Goal: Task Accomplishment & Management: Use online tool/utility

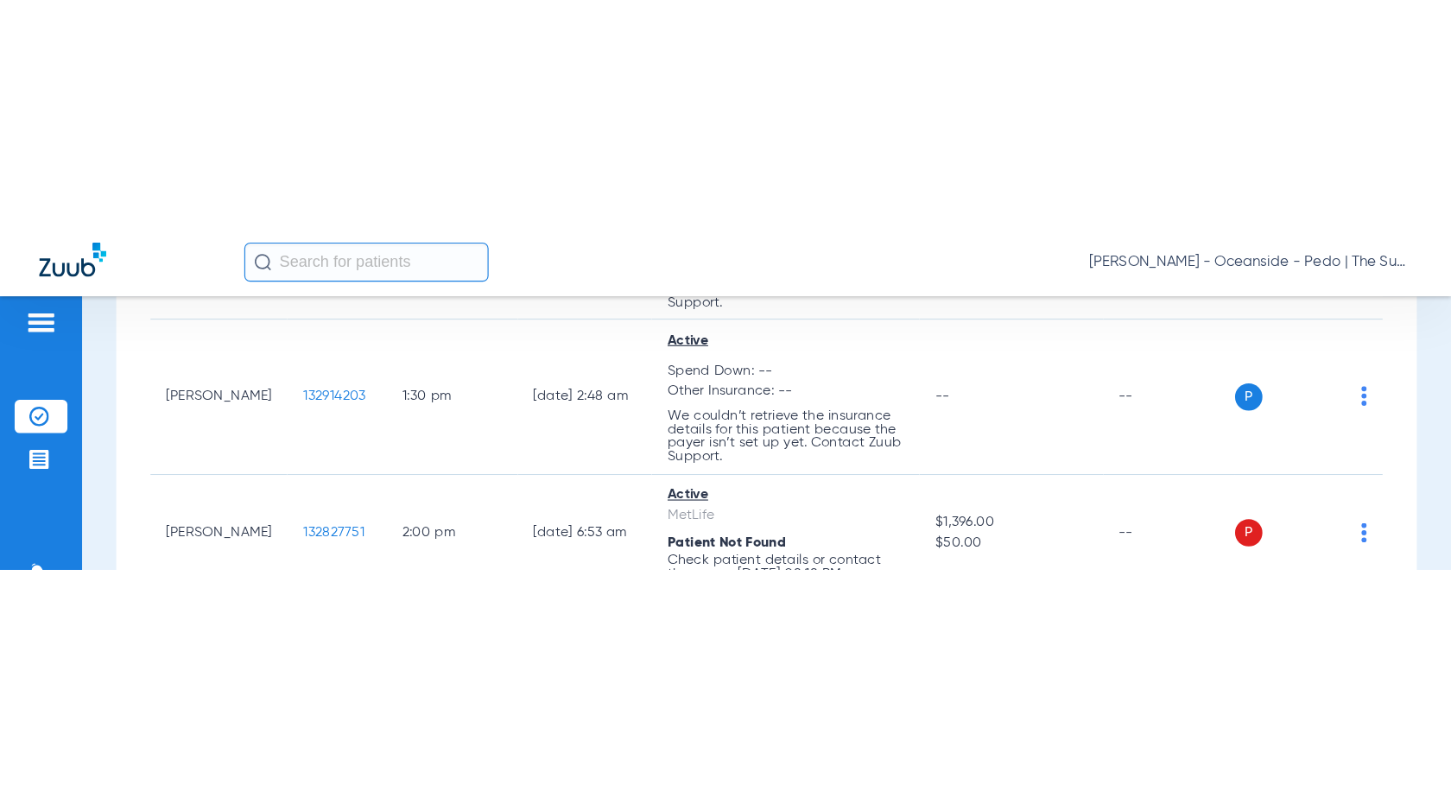
scroll to position [7257, 0]
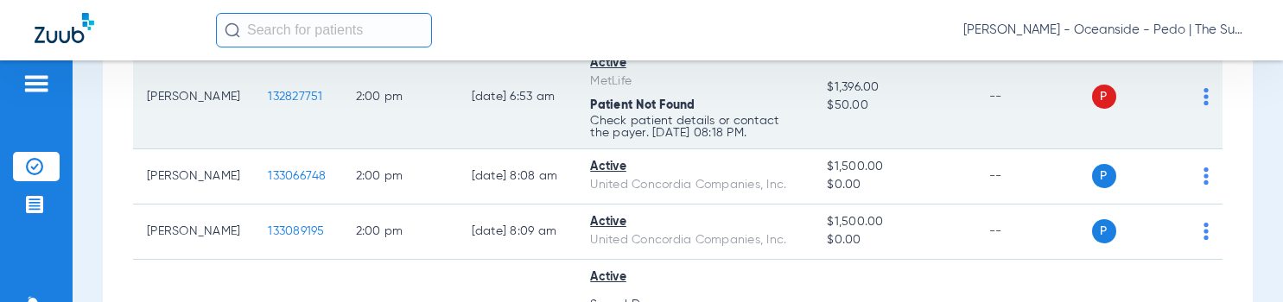
click at [293, 98] on span "132827751" at bounding box center [295, 97] width 54 height 12
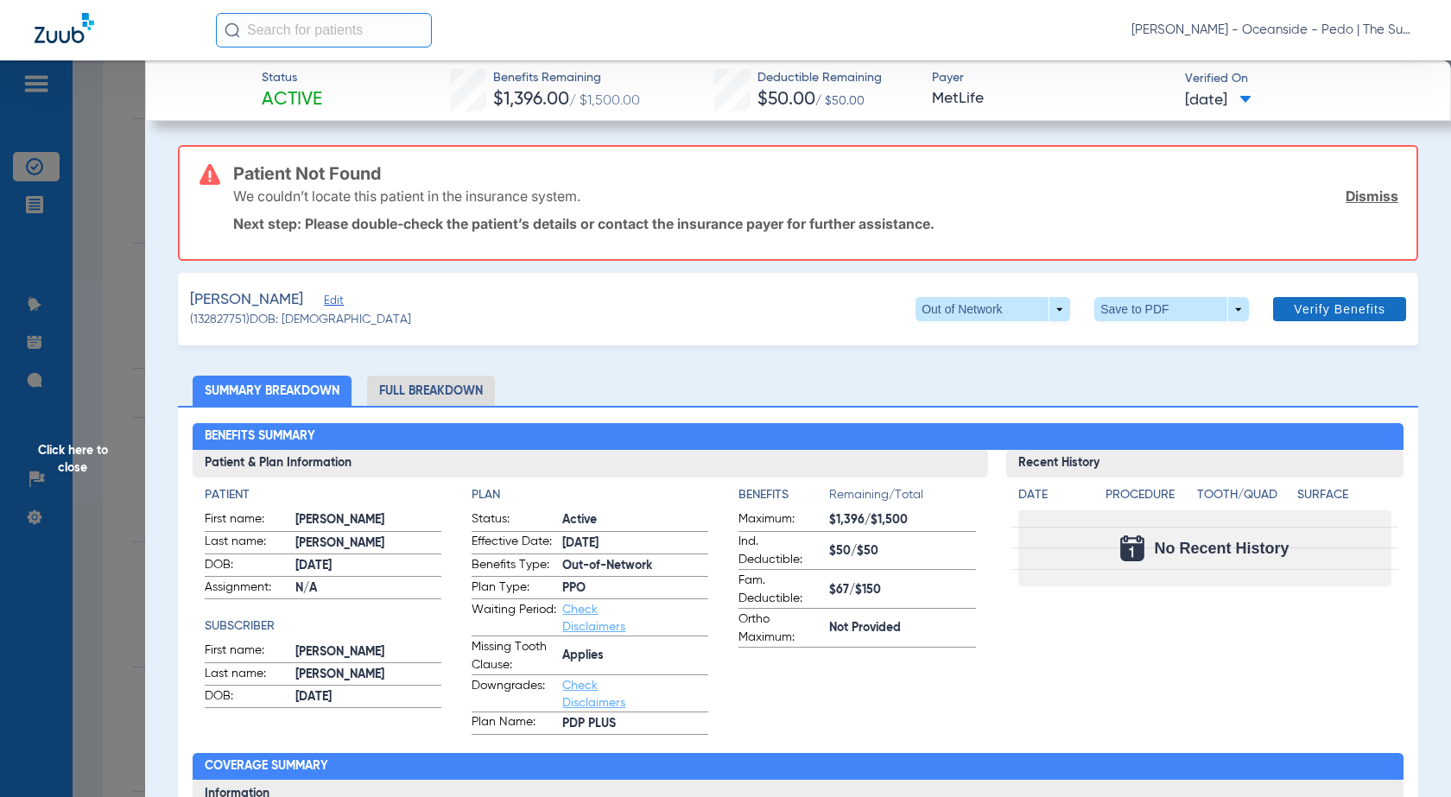
click at [1294, 311] on span "Verify Benefits" at bounding box center [1340, 309] width 92 height 14
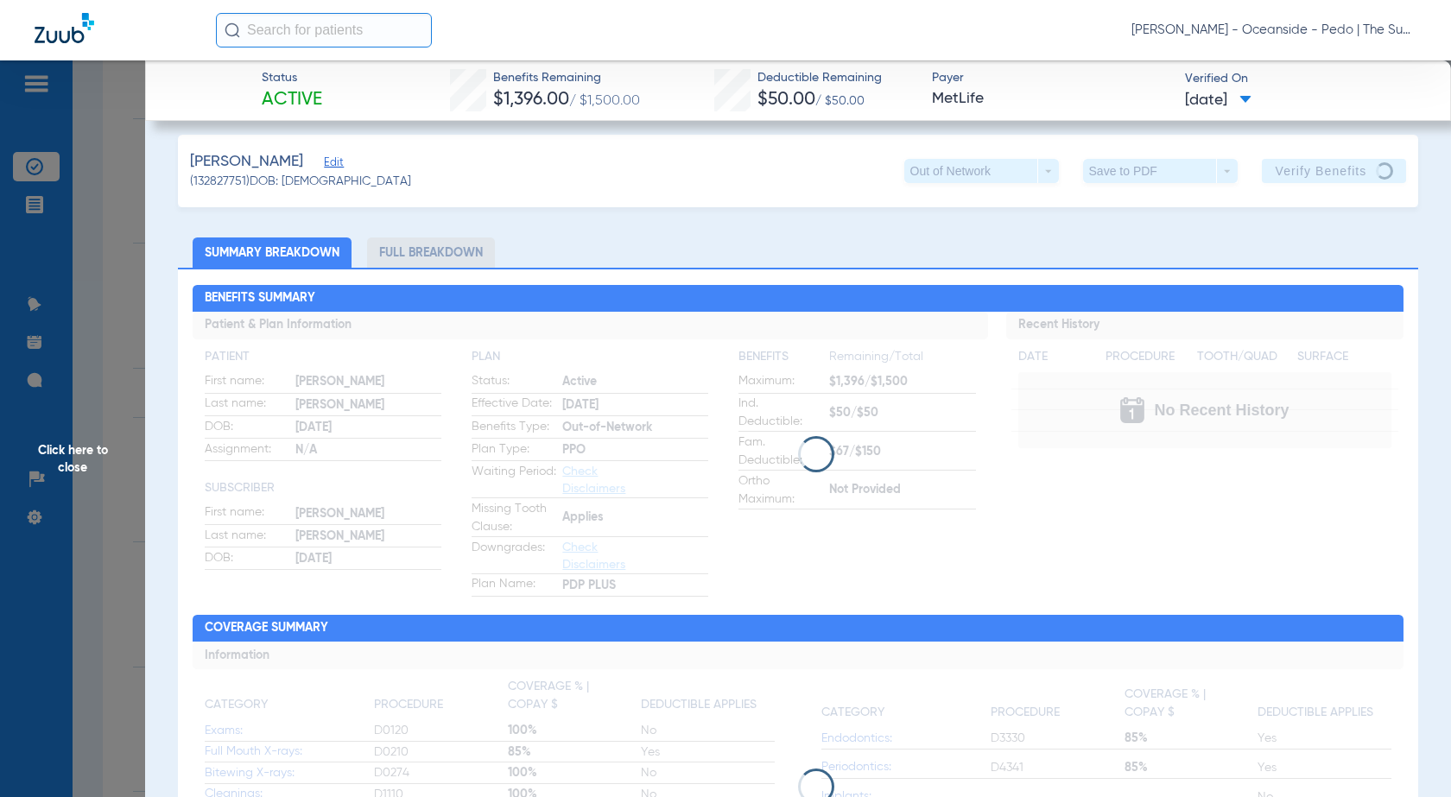
scroll to position [0, 0]
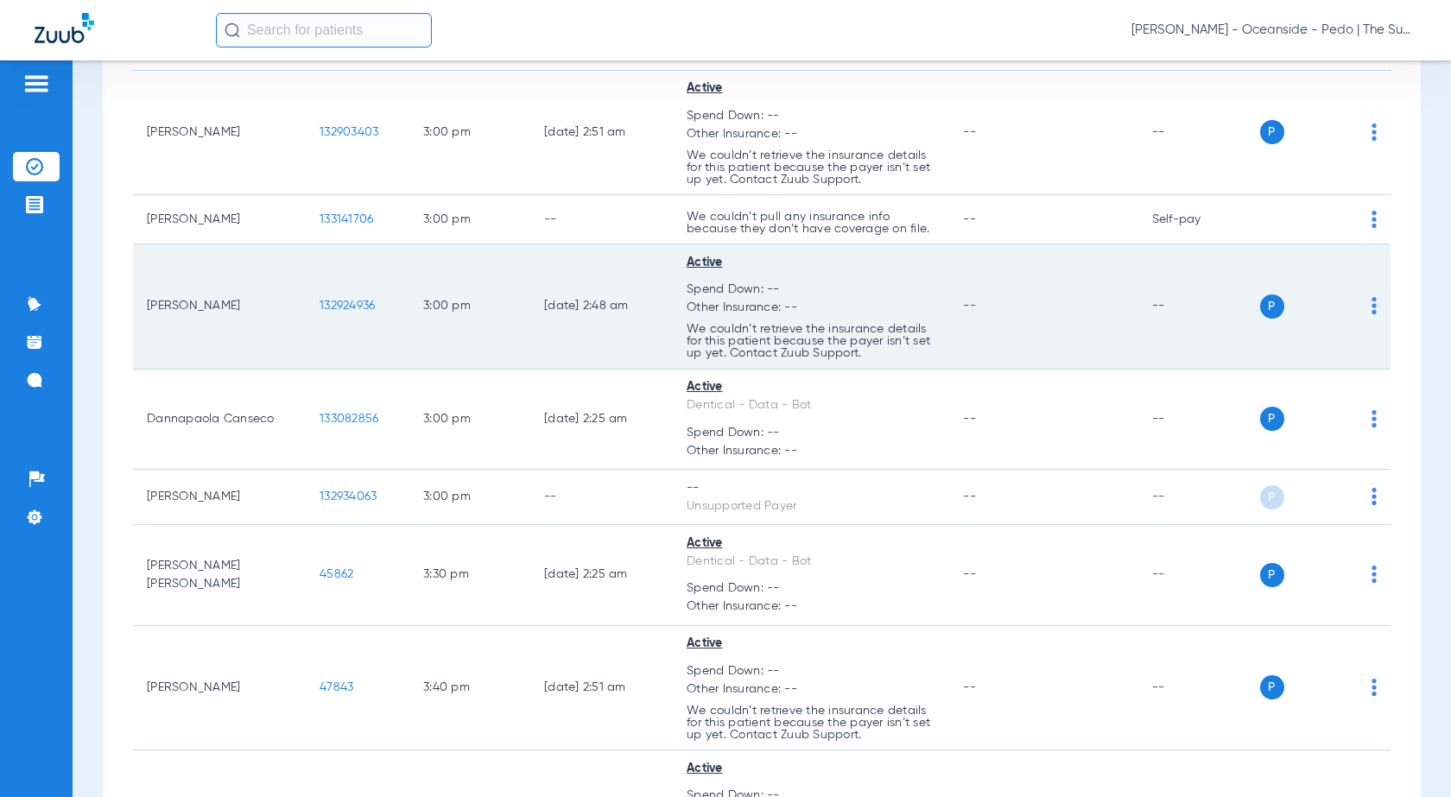
scroll to position [8965, 0]
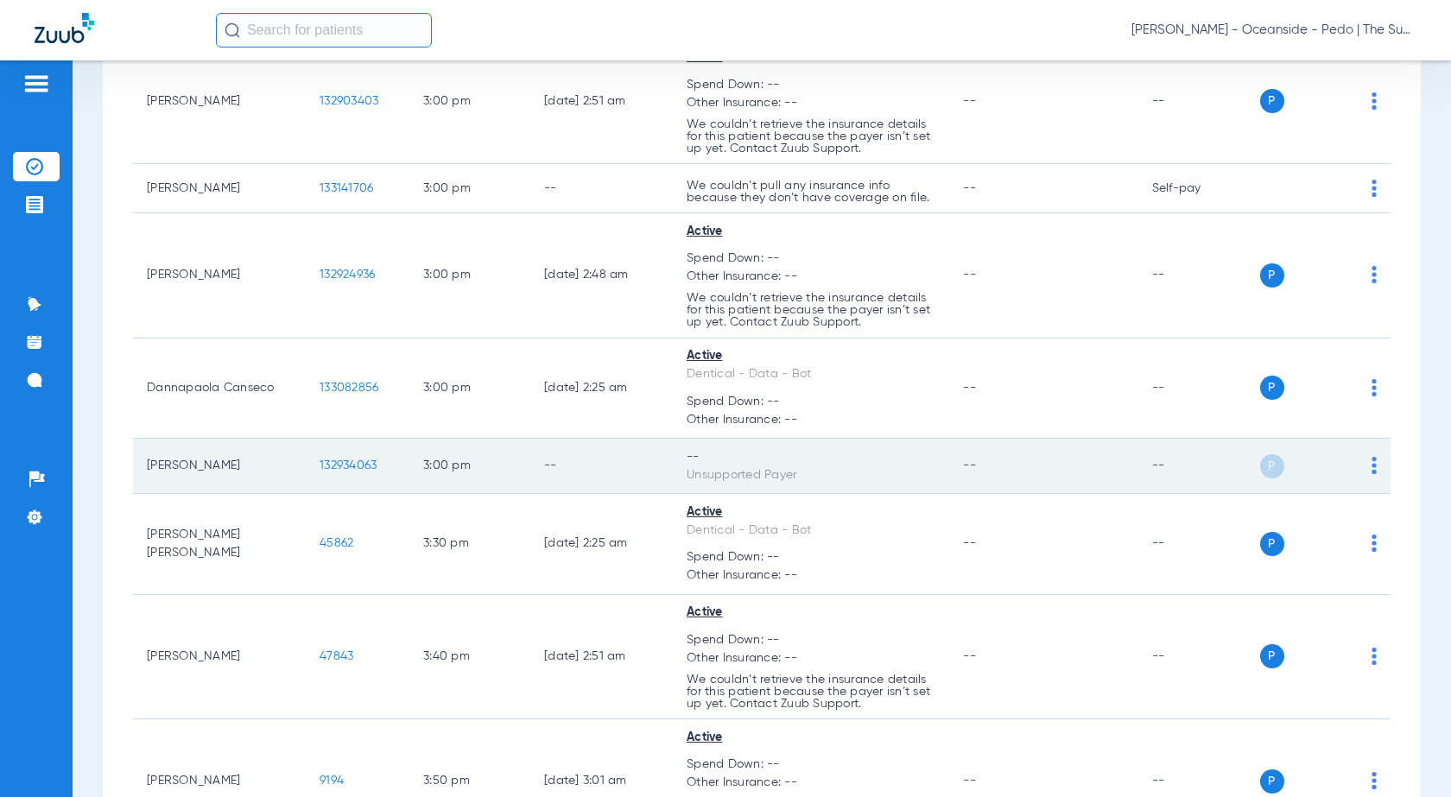
click at [210, 301] on td "[PERSON_NAME]" at bounding box center [219, 466] width 173 height 55
click at [369, 301] on span "132934063" at bounding box center [348, 466] width 57 height 12
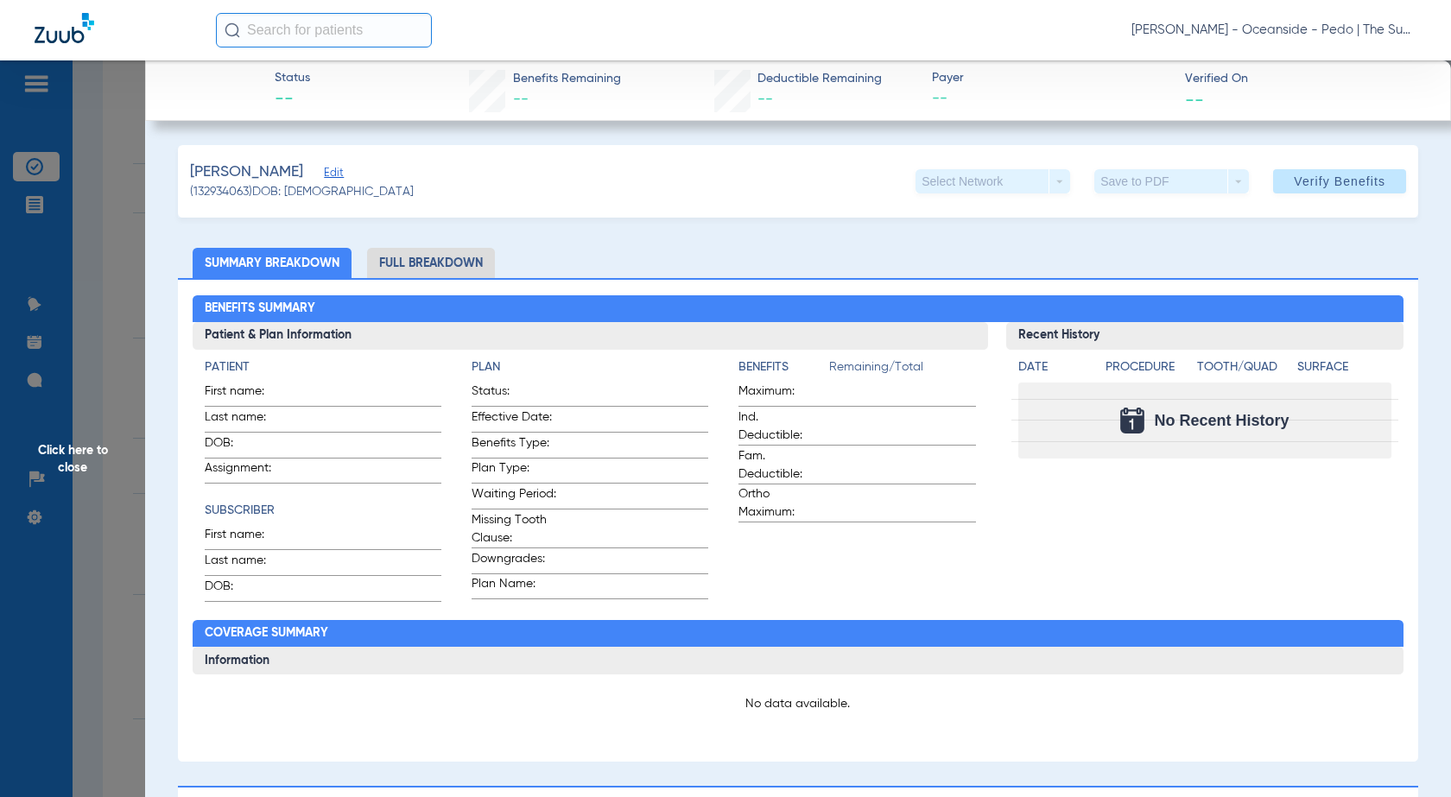
click at [108, 263] on span "Click here to close" at bounding box center [72, 458] width 145 height 797
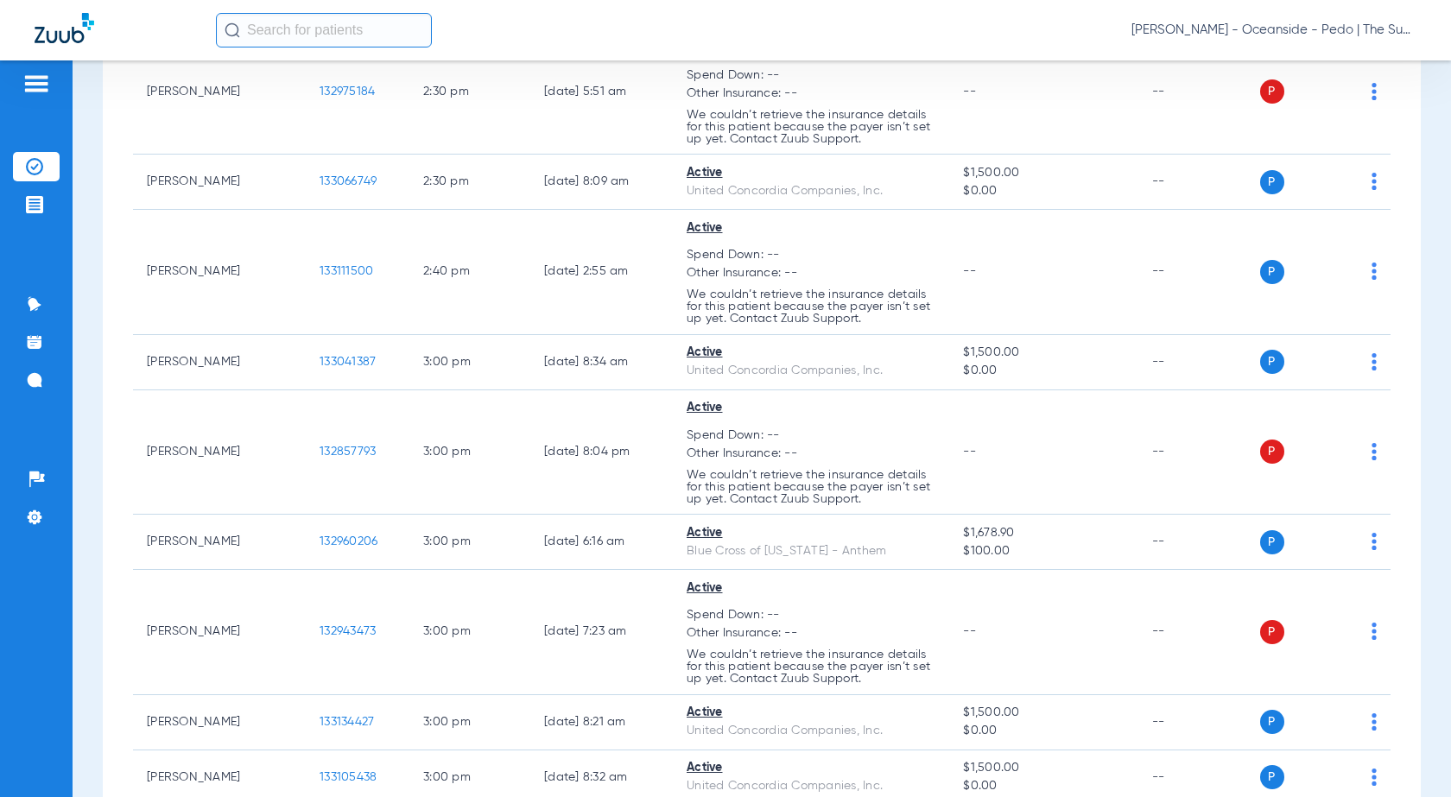
scroll to position [8188, 0]
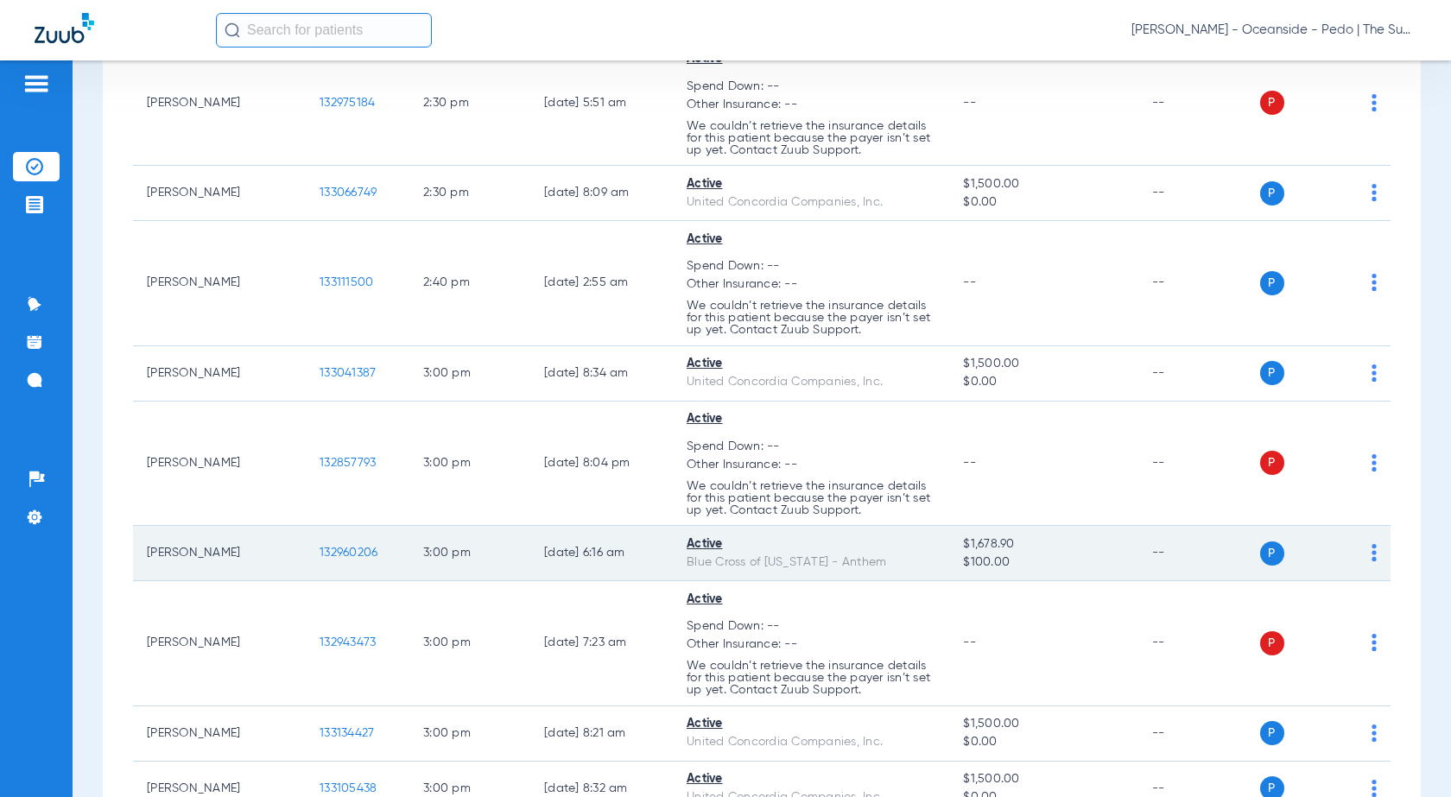
click at [338, 301] on span "132960206" at bounding box center [349, 553] width 58 height 12
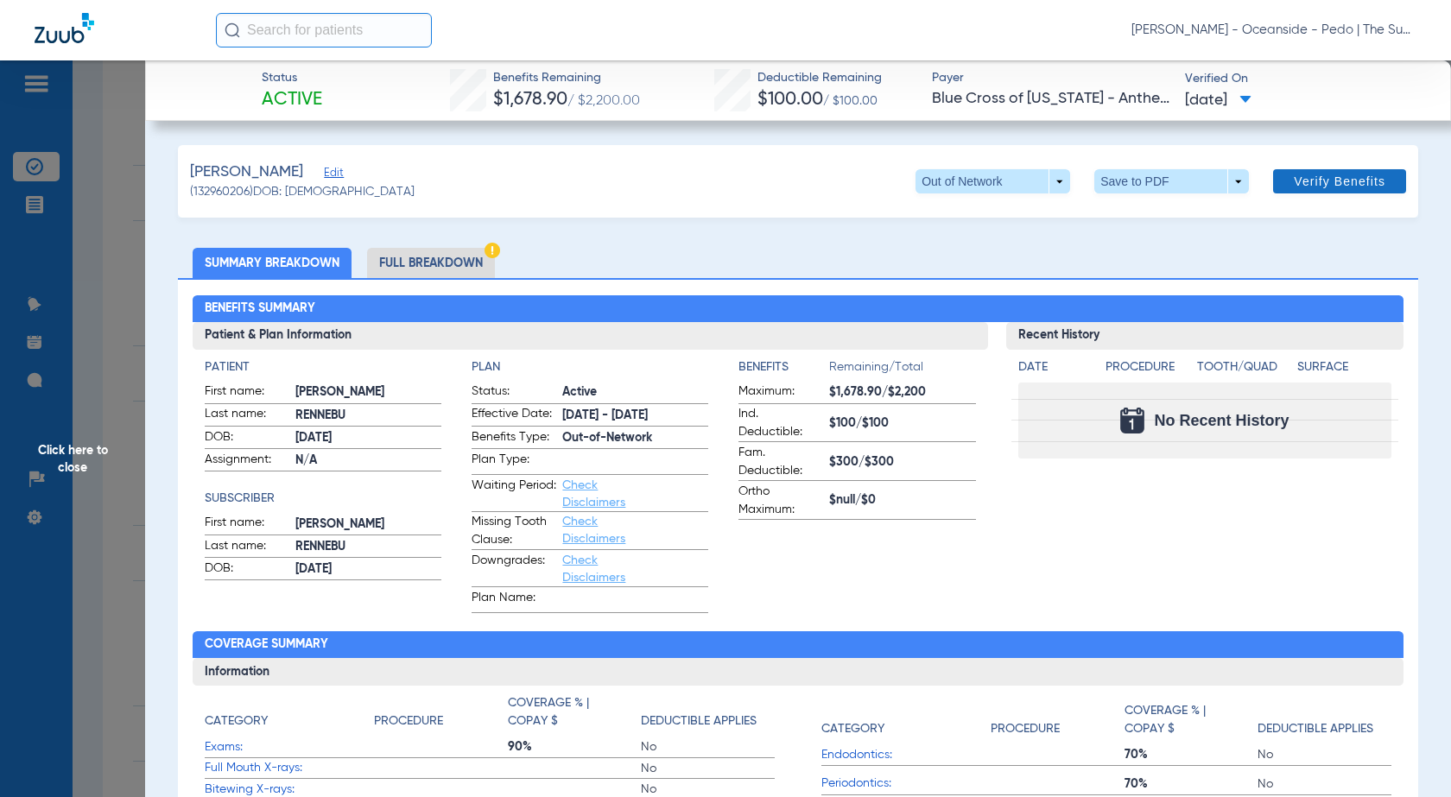
click at [1282, 190] on span at bounding box center [1339, 181] width 133 height 41
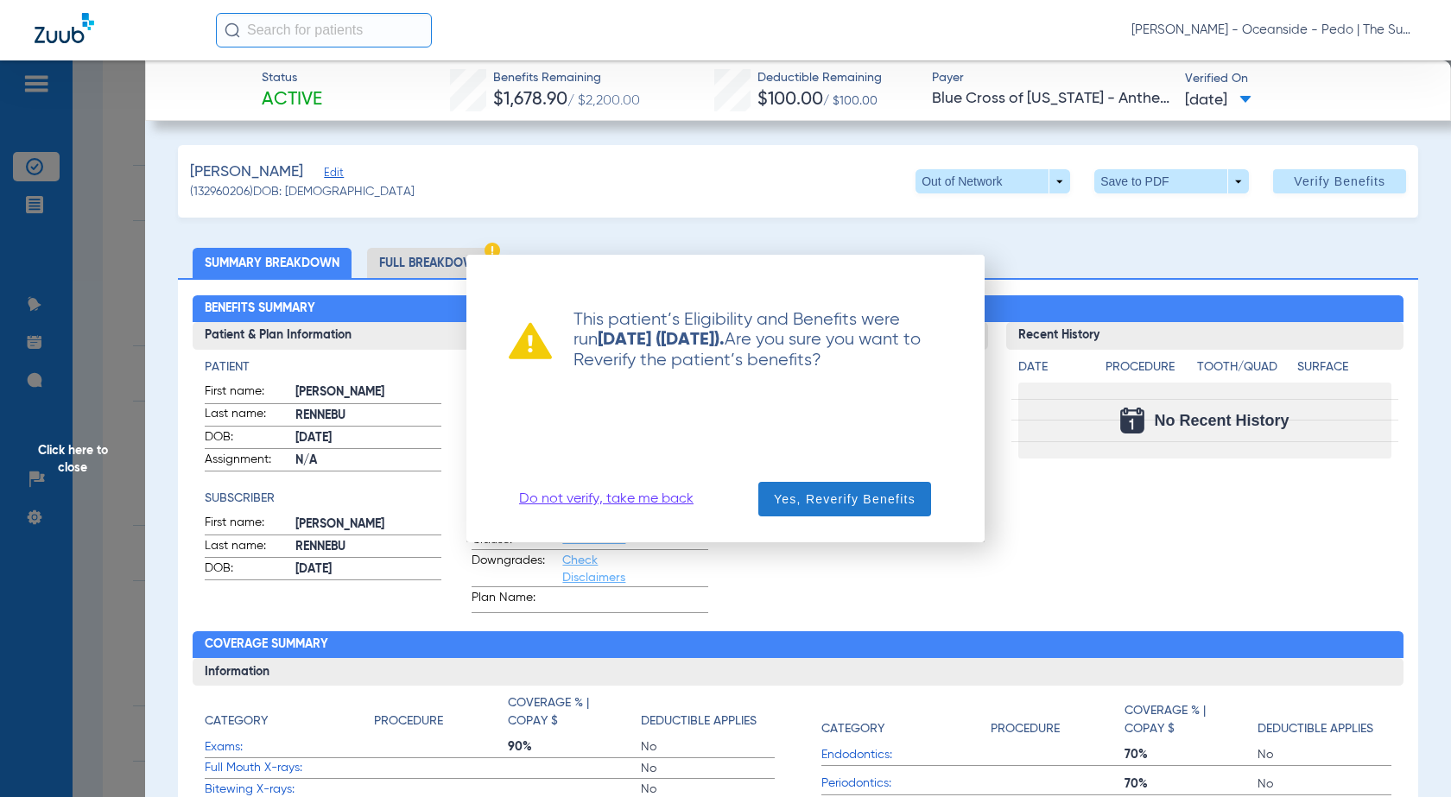
click at [834, 301] on span "Yes, Reverify Benefits" at bounding box center [845, 499] width 142 height 17
